Goal: Transaction & Acquisition: Obtain resource

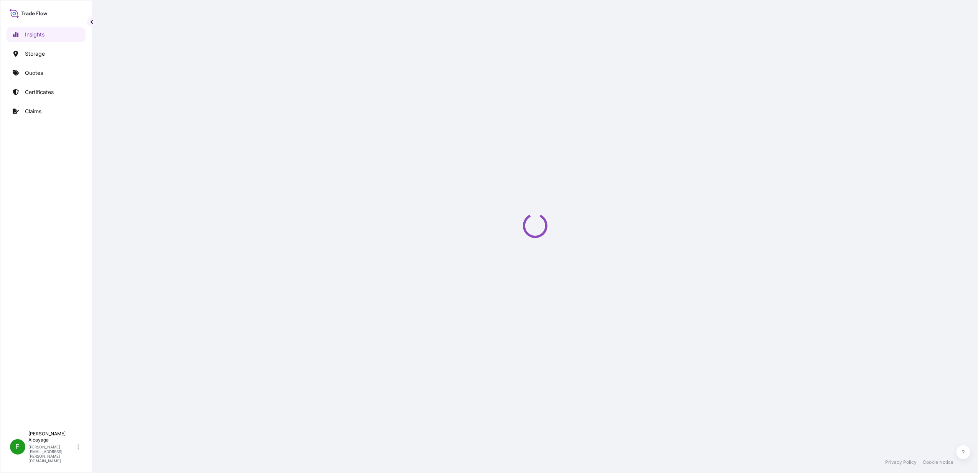
select select "2025"
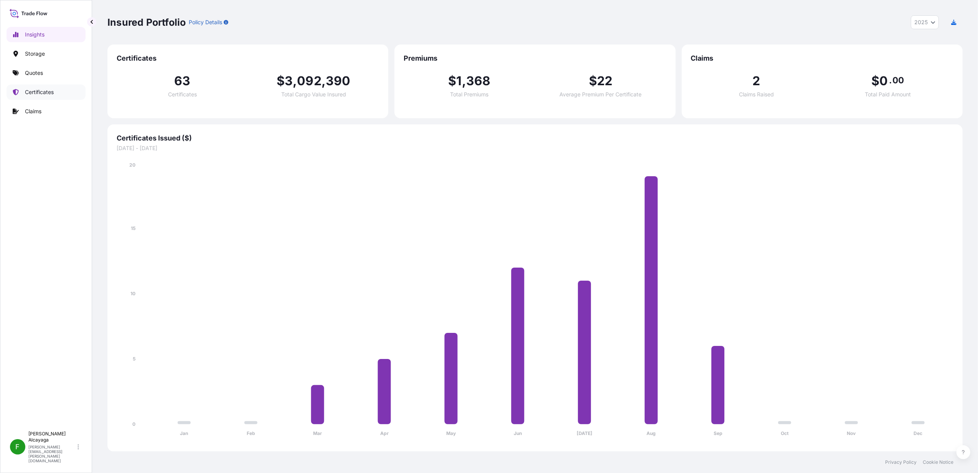
click at [43, 89] on p "Certificates" at bounding box center [39, 92] width 29 height 8
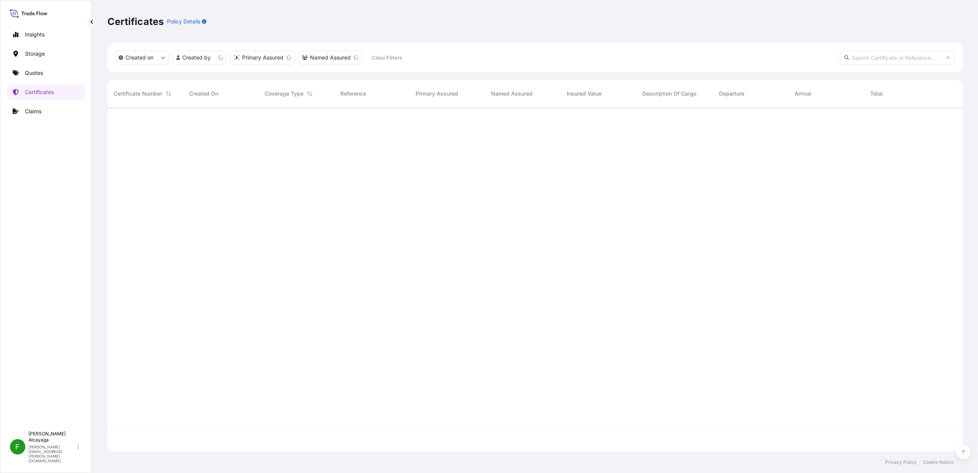
scroll to position [340, 848]
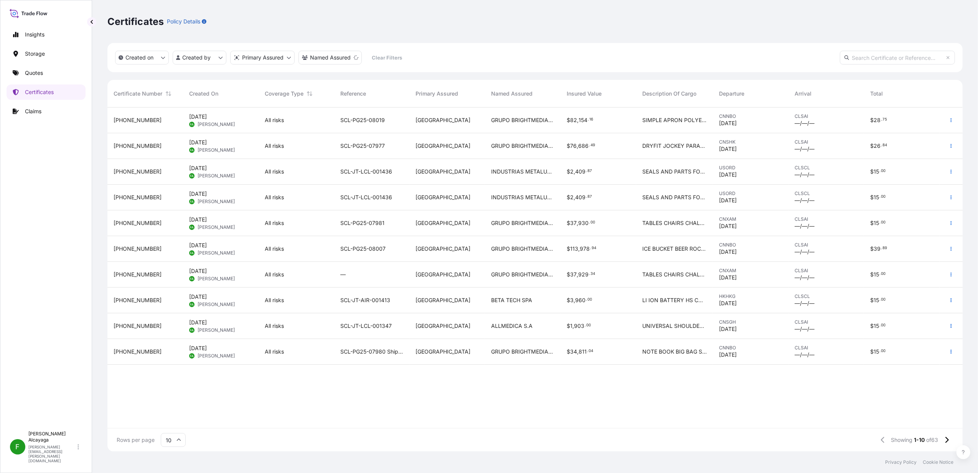
click at [436, 408] on div "31618-64-1 Oct 3, 2025 FA Fernanda Alcayaga All risks SCL-PG25-08019 Chile GRUP…" at bounding box center [534, 267] width 855 height 320
click at [464, 400] on div "31618-64-1 Oct 3, 2025 FA Fernanda Alcayaga All risks SCL-PG25-08019 Chile GRUP…" at bounding box center [534, 267] width 855 height 320
click at [743, 144] on span "CNSHK" at bounding box center [750, 142] width 63 height 6
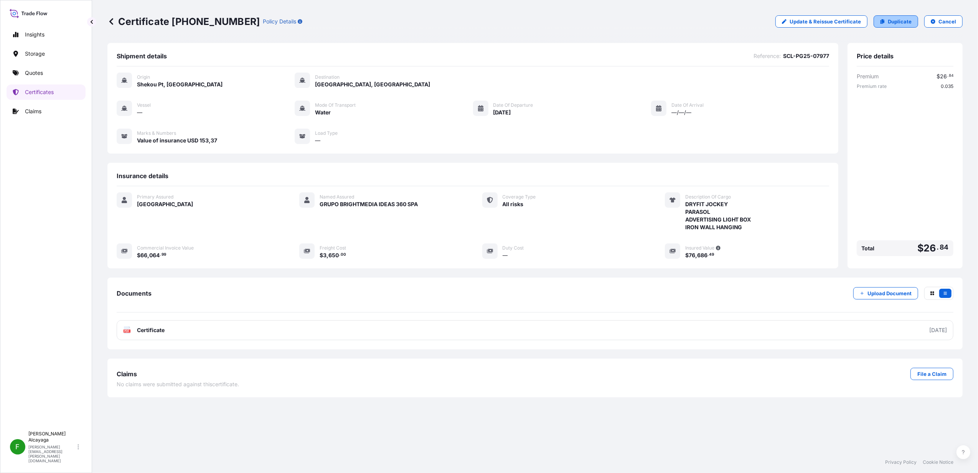
click at [888, 25] on link "Duplicate" at bounding box center [896, 21] width 45 height 12
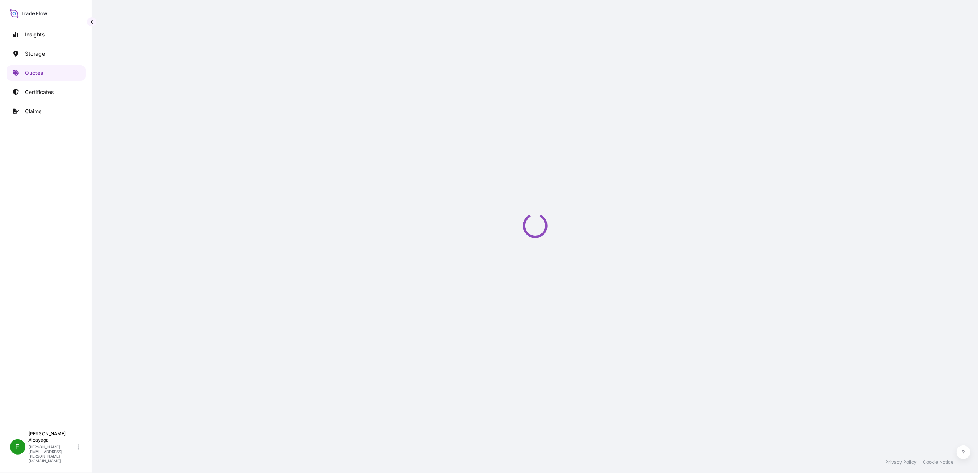
select select "Water"
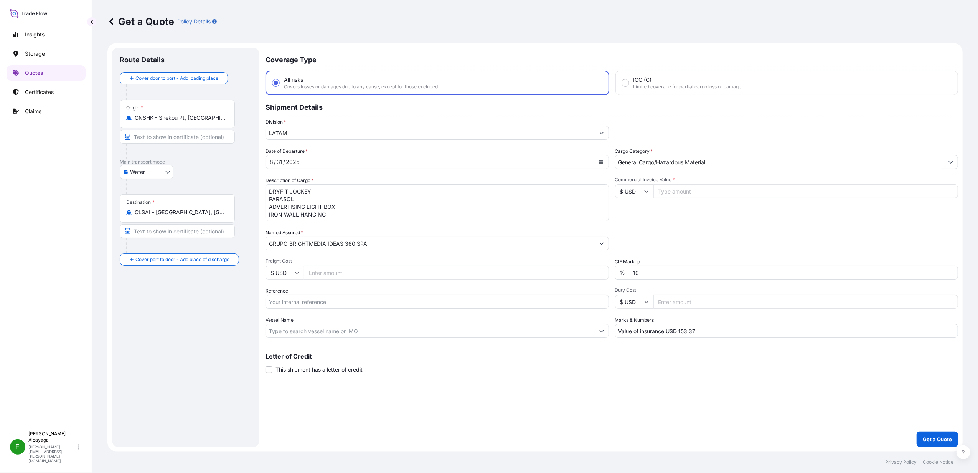
click at [598, 166] on button "Calendar" at bounding box center [601, 162] width 12 height 12
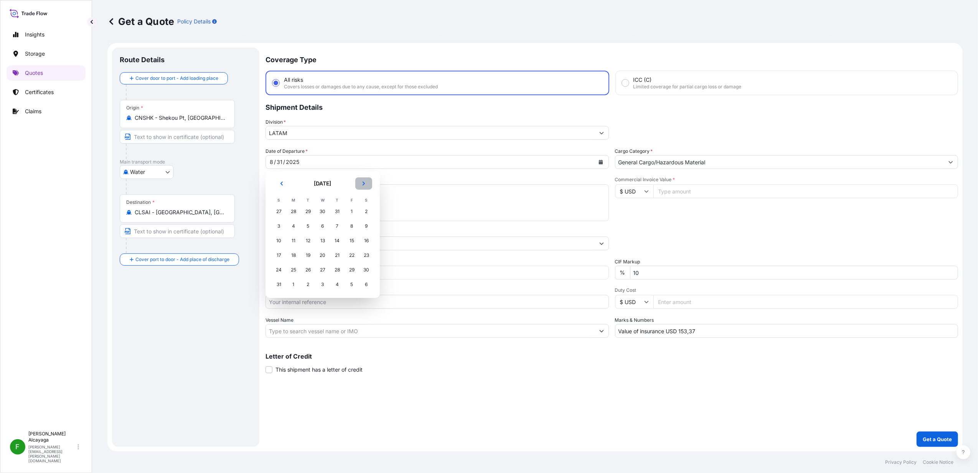
click at [365, 181] on icon "Next" at bounding box center [363, 183] width 5 height 5
click at [311, 237] on div "16" at bounding box center [308, 241] width 14 height 14
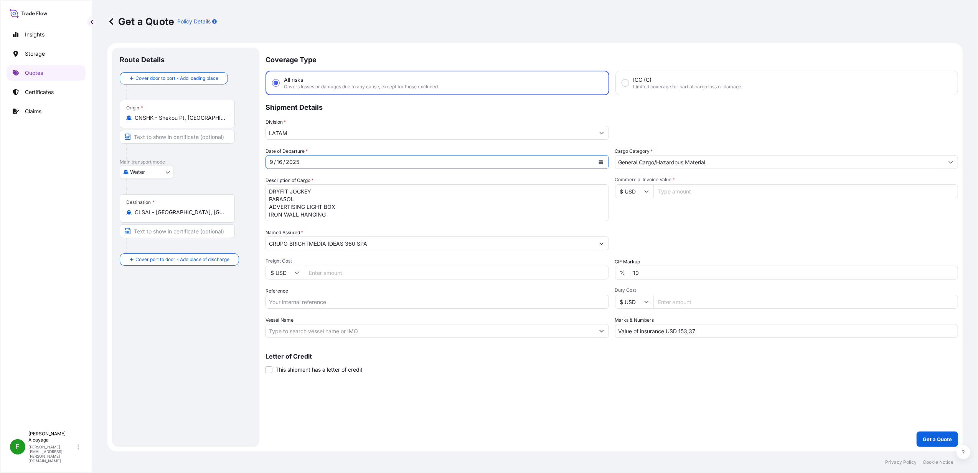
click at [335, 303] on input "Reference" at bounding box center [437, 302] width 343 height 14
paste input "SCL-PG25-07979"
type input "SCL-PG25-07979"
click at [669, 200] on div "Commercial Invoice Value * $ USD" at bounding box center [786, 199] width 343 height 45
click at [672, 190] on input "Commercial Invoice Value *" at bounding box center [805, 191] width 305 height 14
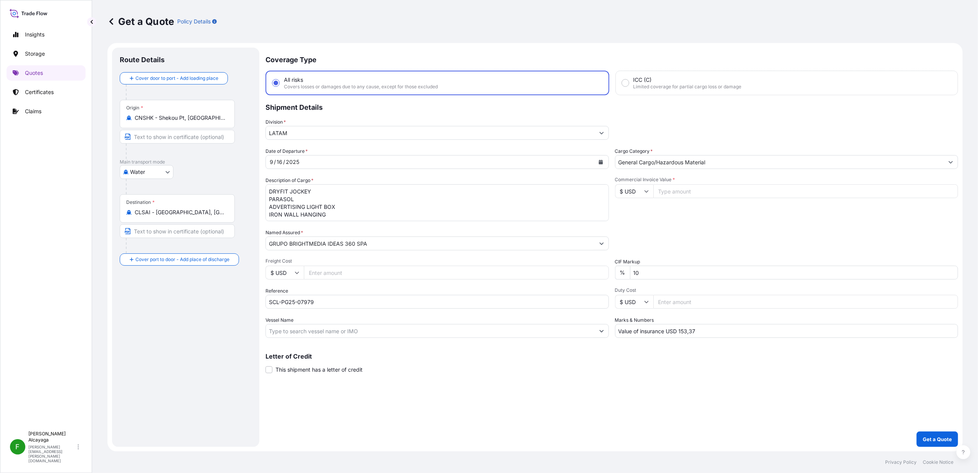
click at [340, 270] on input "Freight Cost" at bounding box center [456, 273] width 305 height 14
type input "3650"
click at [681, 278] on input "10" at bounding box center [794, 273] width 328 height 14
type input "69,828"
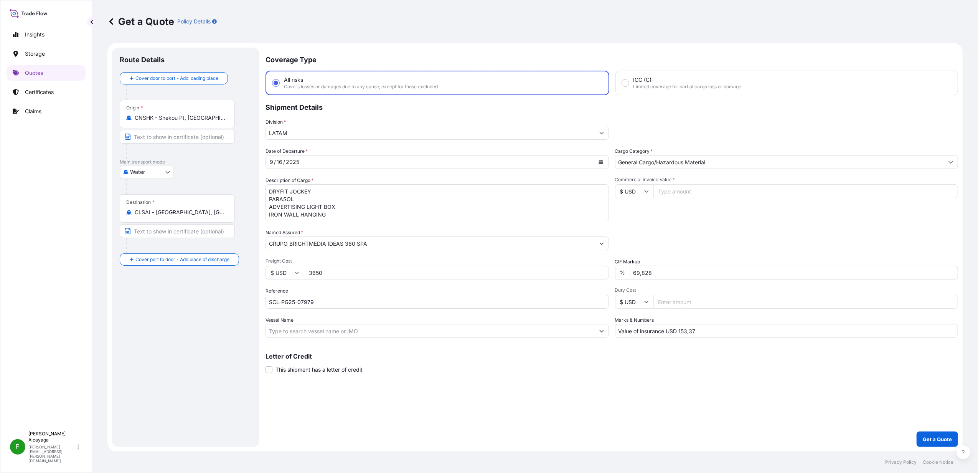
drag, startPoint x: 566, startPoint y: 366, endPoint x: 738, endPoint y: 396, distance: 175.3
click at [566, 366] on div "Letter of Credit This shipment has a letter of credit Letter of credit * Letter…" at bounding box center [612, 363] width 693 height 20
click at [929, 439] on p "Get a Quote" at bounding box center [937, 439] width 29 height 8
drag, startPoint x: 665, startPoint y: 269, endPoint x: 597, endPoint y: 272, distance: 68.4
click at [597, 272] on div "Date of Departure * 9 / 16 / 2025 Cargo Category * General Cargo/Hazardous Mate…" at bounding box center [612, 242] width 693 height 190
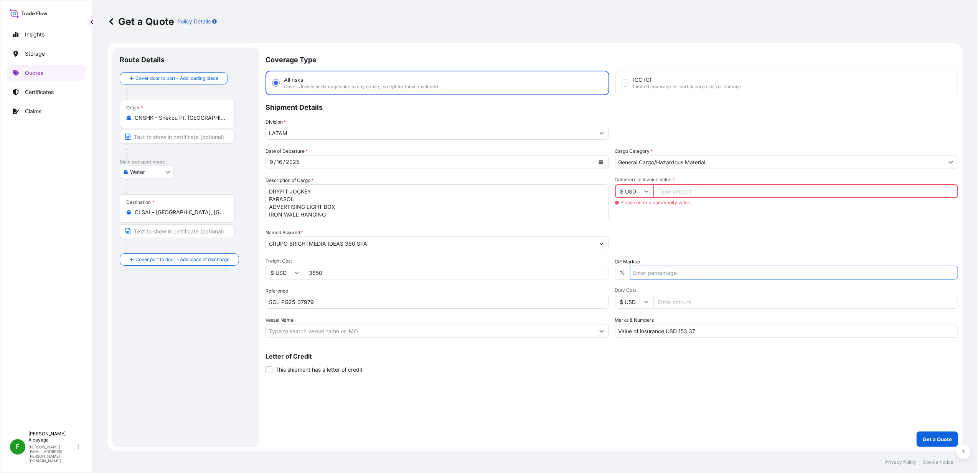
type input "10"
click at [670, 201] on span "Please enter a commodity value" at bounding box center [786, 203] width 343 height 6
click at [673, 192] on input "Commercial Invoice Value *" at bounding box center [805, 191] width 305 height 14
paste input "69.83"
click at [680, 226] on div "Date of Departure * 9 / 16 / 2025 Cargo Category * General Cargo/Hazardous Mate…" at bounding box center [612, 242] width 693 height 190
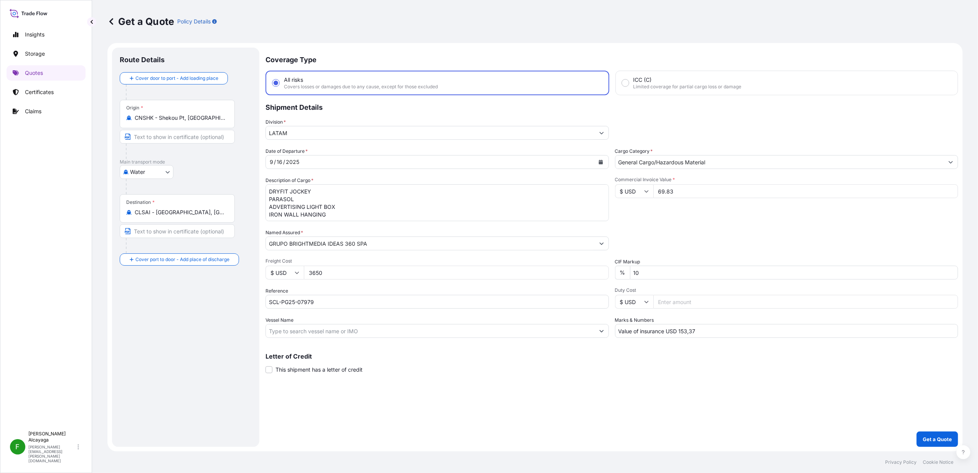
click at [681, 186] on input "69.83" at bounding box center [805, 191] width 305 height 14
type input "69.87"
type input "69828"
type input "69828.40"
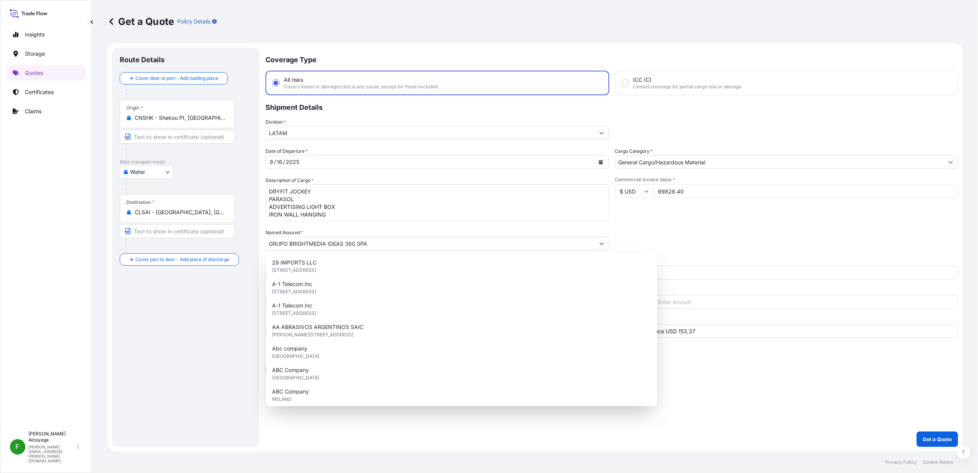
click at [680, 212] on div "Commercial Invoice Value * $ USD 69828.40" at bounding box center [786, 199] width 343 height 45
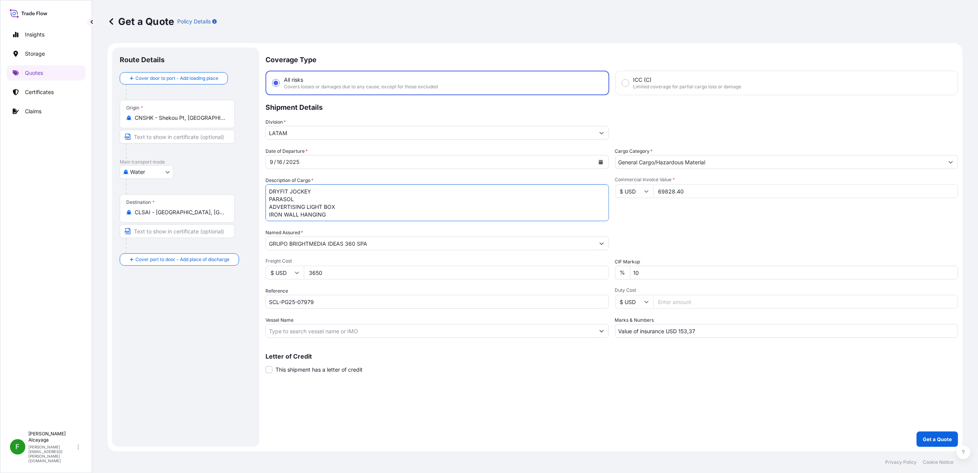
drag, startPoint x: 371, startPoint y: 211, endPoint x: 205, endPoint y: 151, distance: 176.4
click at [205, 151] on form "Route Details Cover door to port - Add loading place Place of loading Road / In…" at bounding box center [534, 247] width 855 height 408
paste textarea "ICNIC BACKPACK LANYARD METALLIC PEN BARMAT PVC KEYCHAIN PP CUP TENT SILICONE WI…"
drag, startPoint x: 275, startPoint y: 190, endPoint x: 286, endPoint y: 183, distance: 12.9
click at [274, 189] on textarea "DRYFIT JOCKEY PARASOL ADVERTISING LIGHT BOX IRON WALL HANGING" at bounding box center [437, 202] width 343 height 37
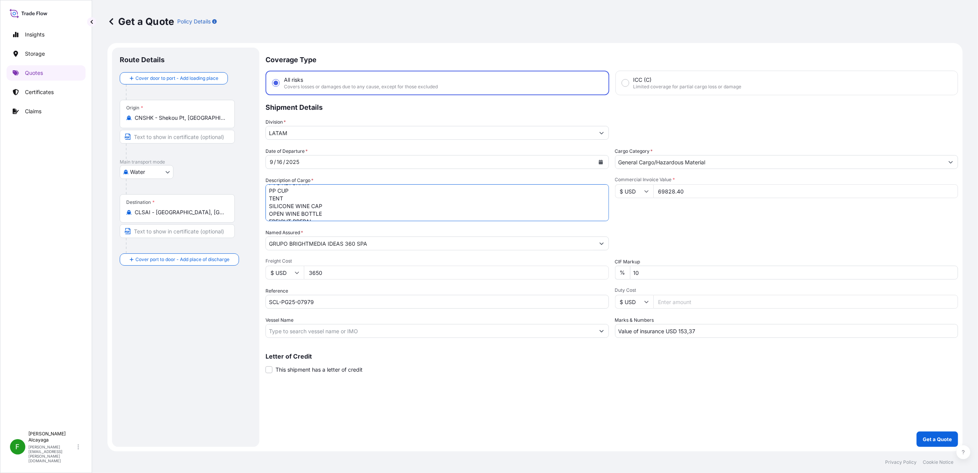
scroll to position [43, 0]
type textarea "PICNIC BACKPACK LANYARD METALLIC PEN BARMAT PVC KEYCHAIN PP CUP TENT SILICONE W…"
click at [233, 356] on div "Route Details Cover door to port - Add loading place Place of loading Road / In…" at bounding box center [186, 247] width 132 height 384
click at [928, 437] on p "Get a Quote" at bounding box center [937, 439] width 29 height 8
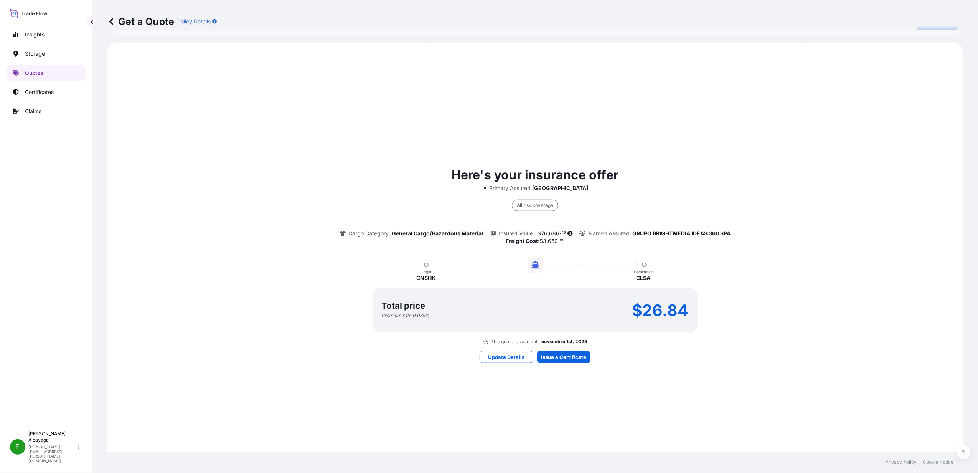
scroll to position [494, 0]
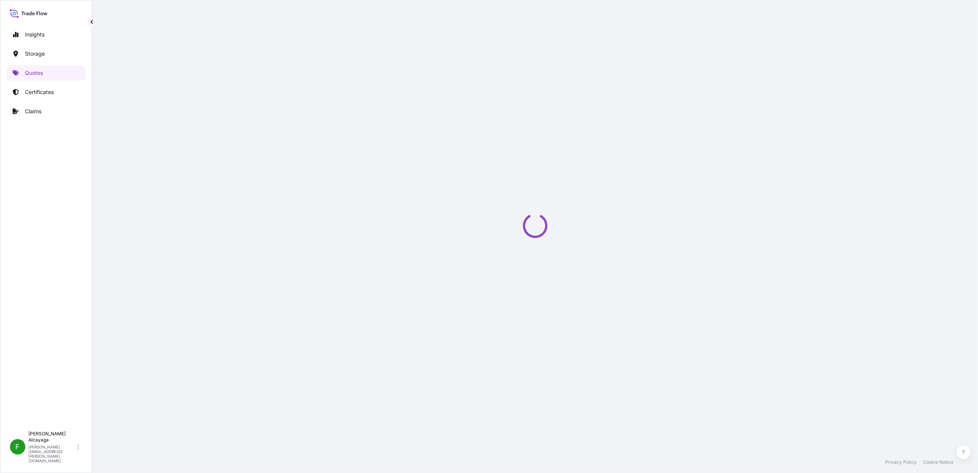
select select "Water"
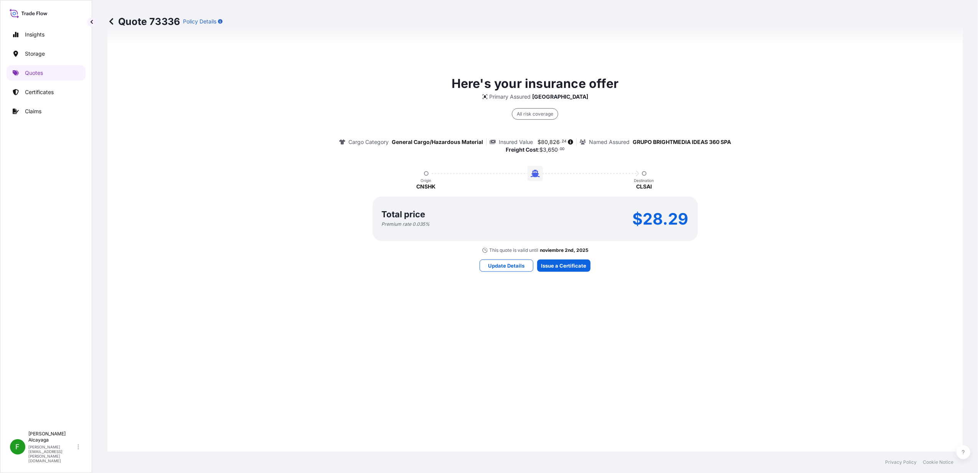
scroll to position [419, 0]
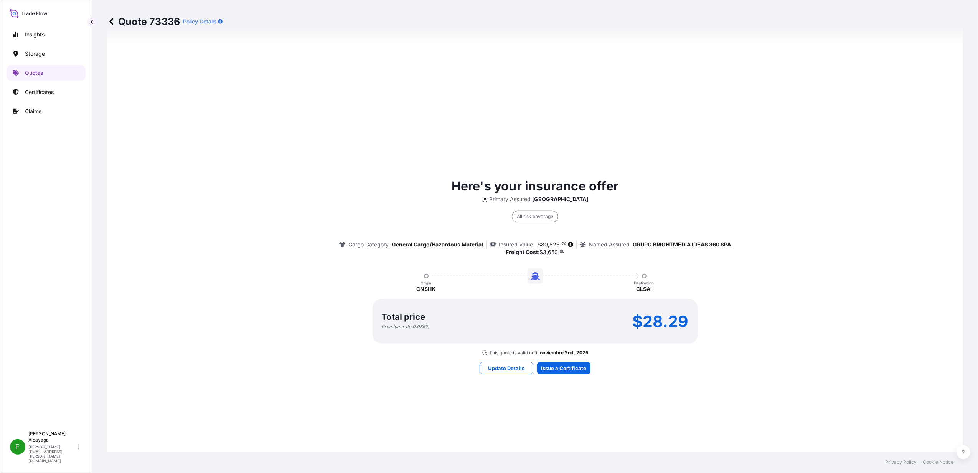
click at [538, 243] on span "$" at bounding box center [539, 244] width 3 height 5
click at [541, 243] on span "80" at bounding box center [544, 244] width 7 height 5
drag, startPoint x: 554, startPoint y: 244, endPoint x: 536, endPoint y: 243, distance: 18.4
click at [538, 243] on span "$ 80 , 826 . 24" at bounding box center [552, 244] width 29 height 5
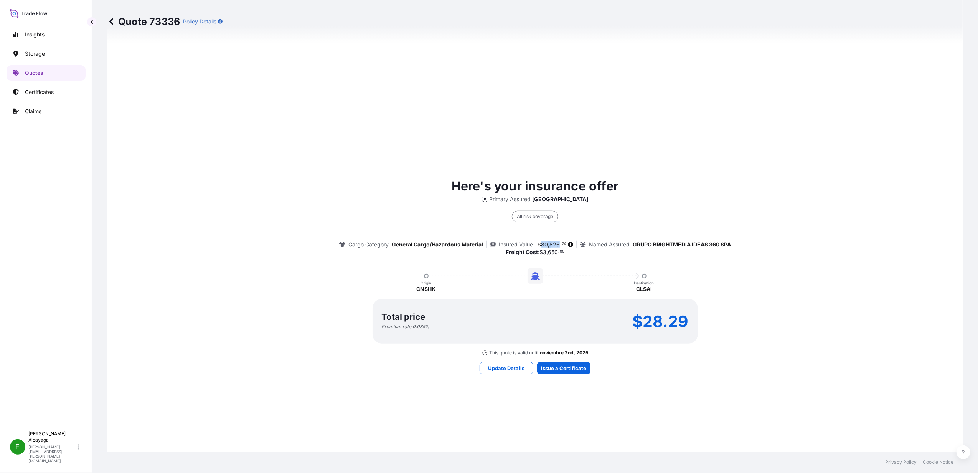
copy span "80 , 826"
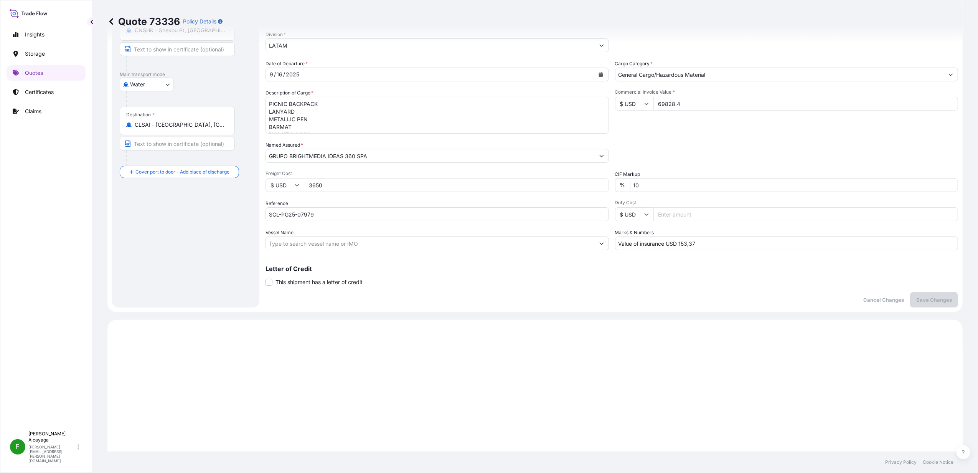
scroll to position [10, 0]
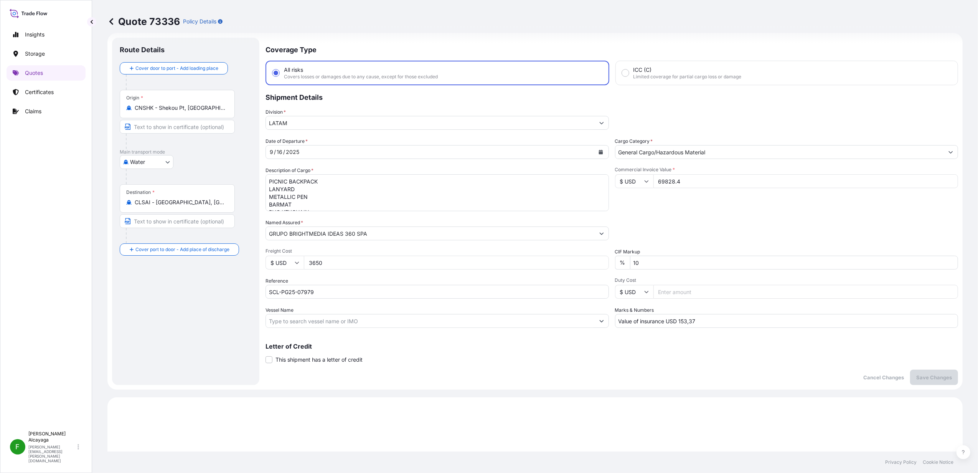
click at [689, 319] on input "Value of insurance USD 153,37" at bounding box center [786, 321] width 343 height 14
paste input "61,65200"
type input "Value of insurance USD 161,6"
click at [916, 376] on p "Save Changes" at bounding box center [934, 377] width 36 height 8
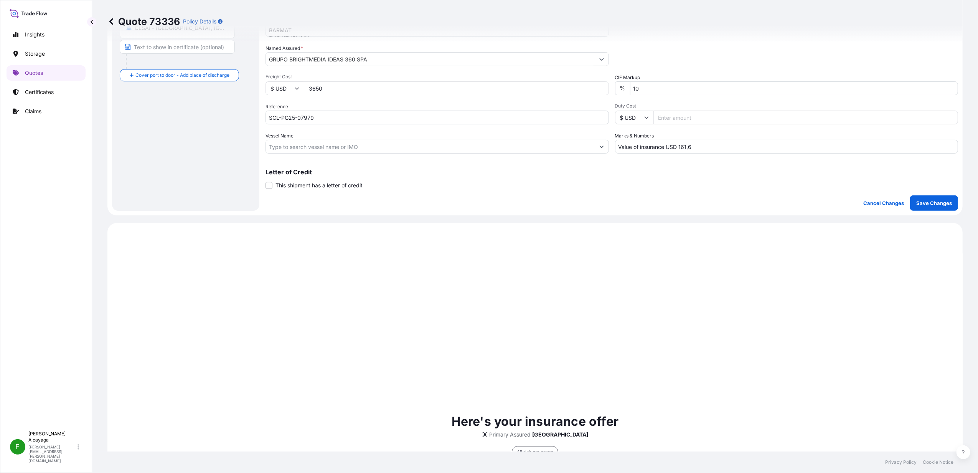
scroll to position [368, 0]
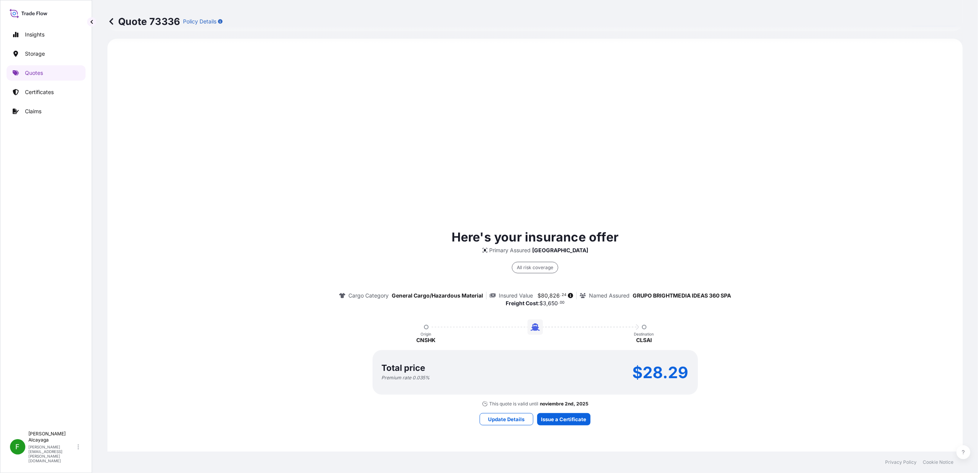
select select "Water"
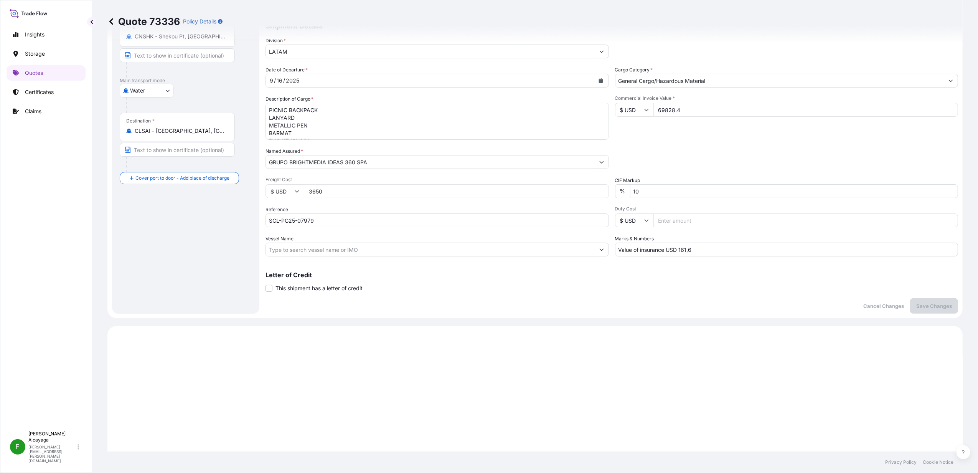
scroll to position [0, 0]
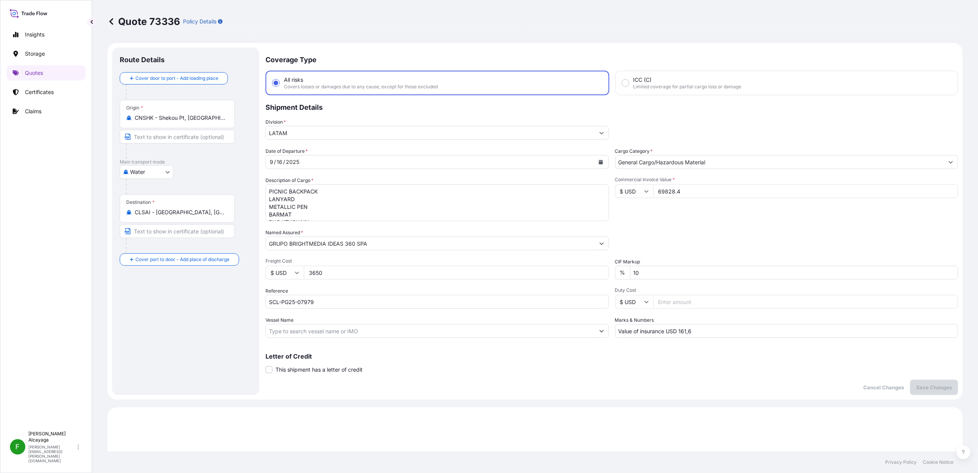
click at [595, 163] on button "Calendar" at bounding box center [601, 162] width 12 height 12
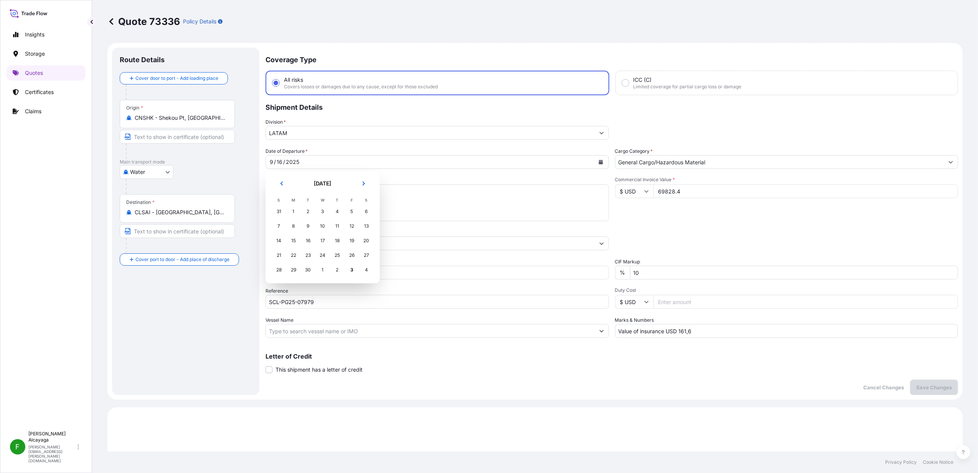
click at [282, 186] on button "Previous" at bounding box center [281, 183] width 17 height 12
click at [369, 271] on div "30" at bounding box center [367, 270] width 14 height 14
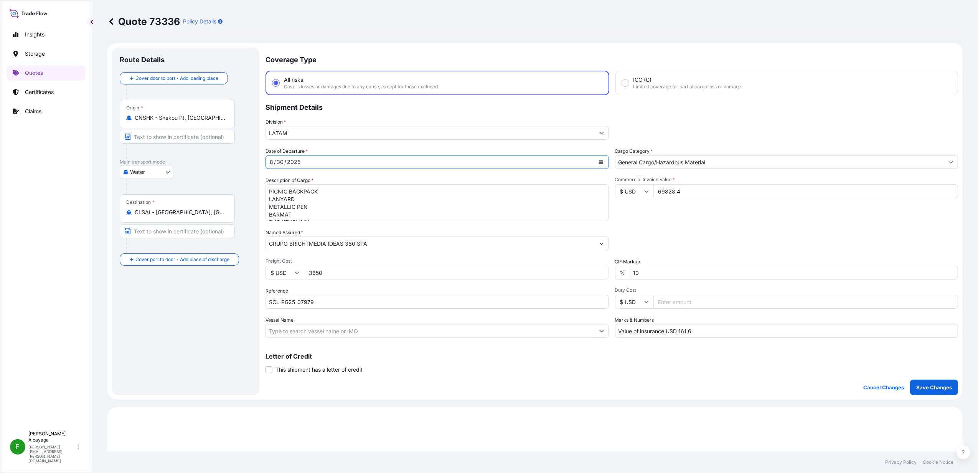
click at [915, 377] on div "Coverage Type All risks Covers losses or damages due to any cause, except for t…" at bounding box center [612, 221] width 693 height 347
click at [926, 393] on button "Save Changes" at bounding box center [934, 387] width 48 height 15
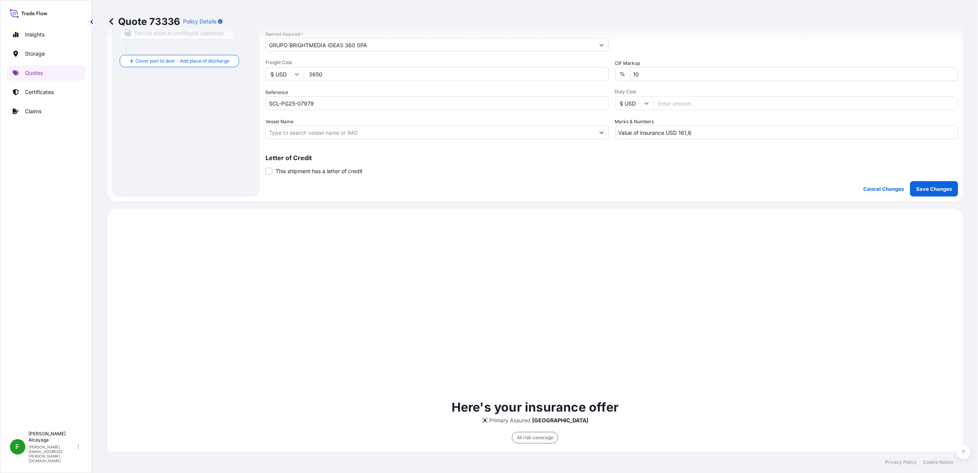
scroll to position [368, 0]
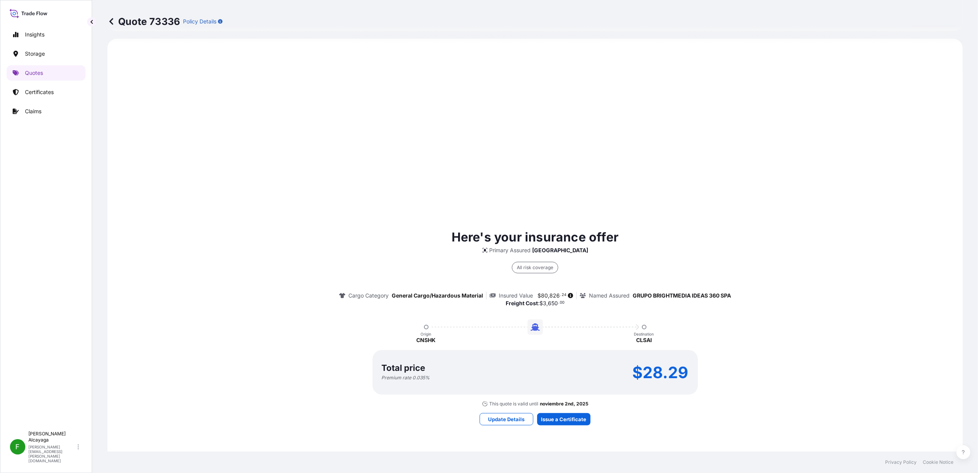
select select "Water"
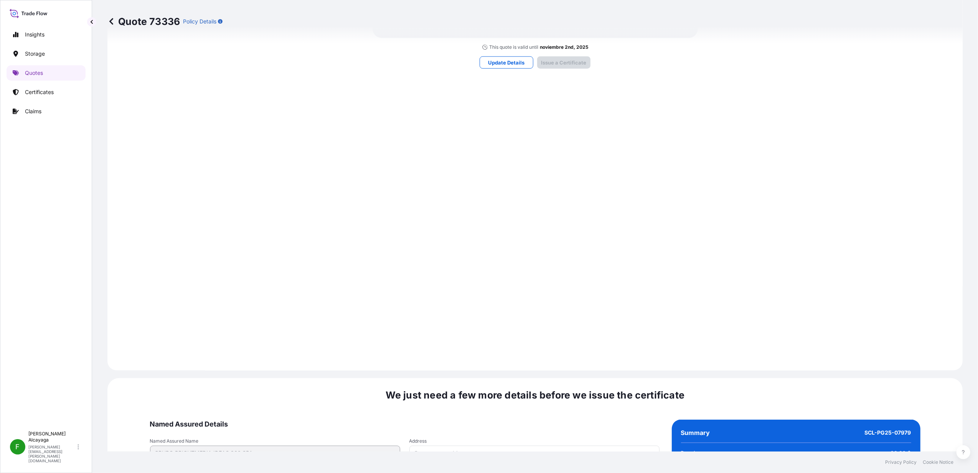
scroll to position [982, 0]
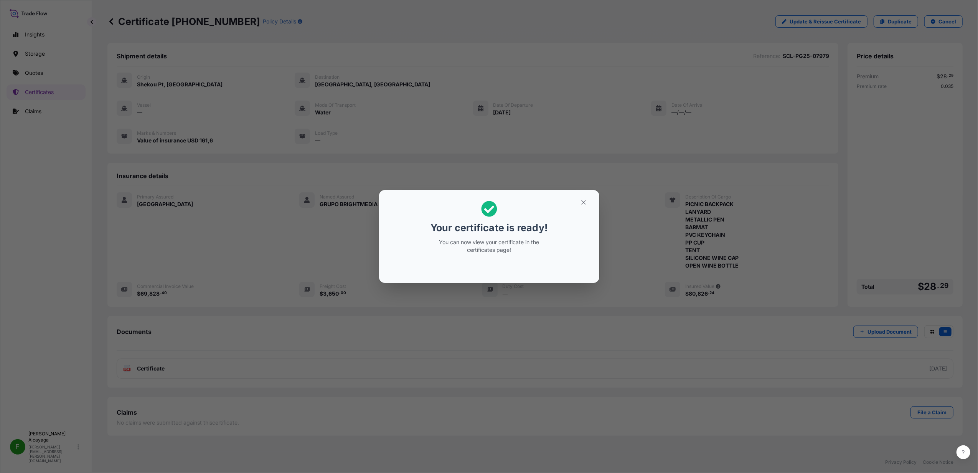
click at [588, 205] on button "button" at bounding box center [583, 202] width 19 height 12
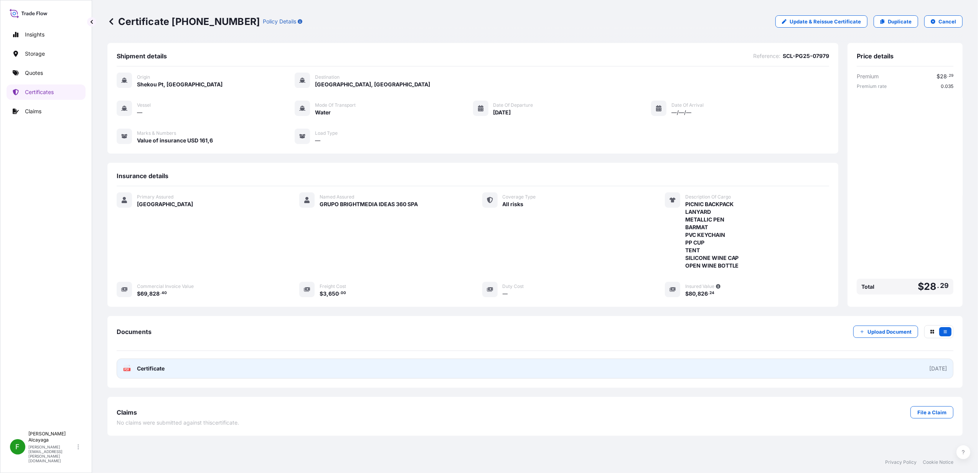
click at [380, 378] on link "PDF Certificate 2025-10-03" at bounding box center [535, 368] width 837 height 20
